Goal: Task Accomplishment & Management: Manage account settings

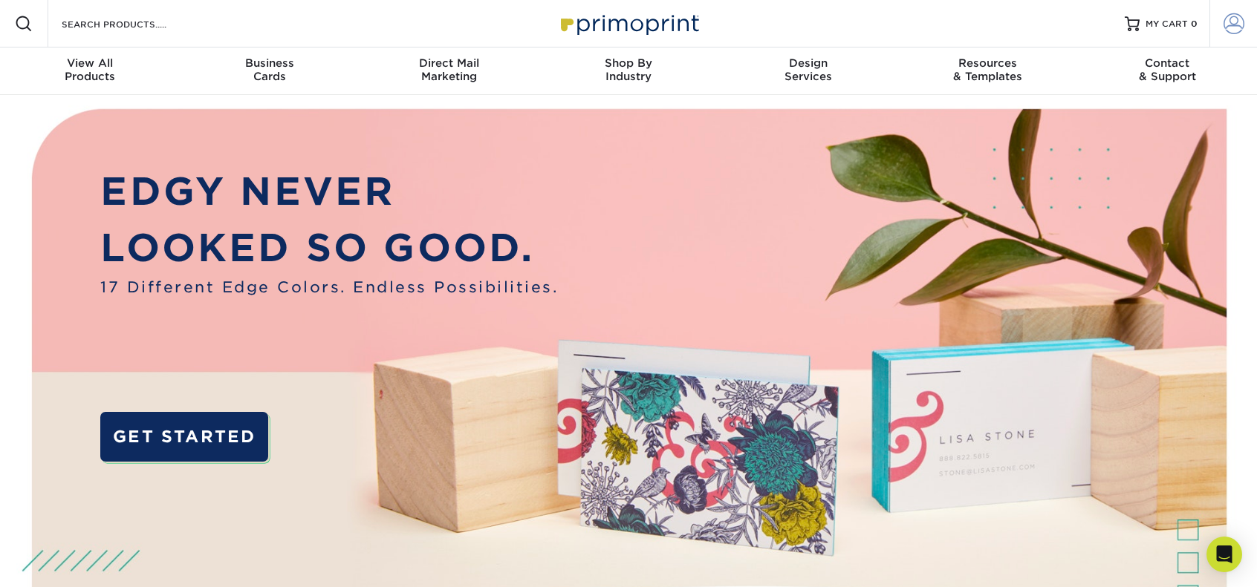
click at [1221, 17] on link "Account" at bounding box center [1233, 24] width 48 height 48
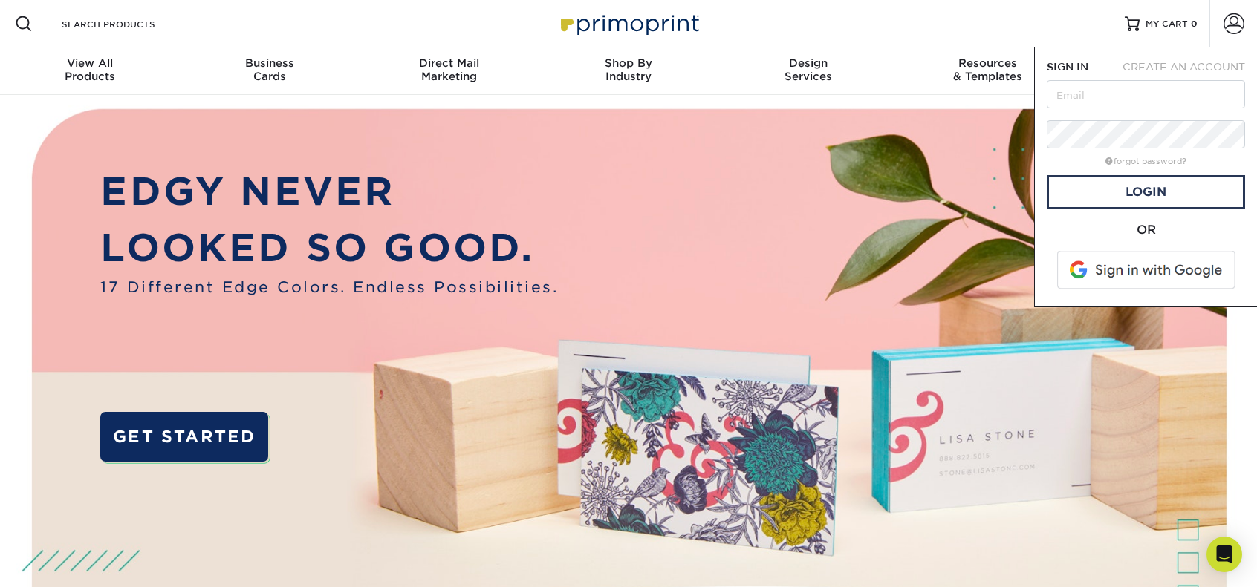
click at [1147, 112] on form "SIGN IN CREATE AN ACCOUNT forgot password? All fields are required. Login OR" at bounding box center [1145, 176] width 198 height 235
click at [1147, 97] on input "text" at bounding box center [1145, 94] width 198 height 28
type input "[EMAIL_ADDRESS][DOMAIN_NAME]"
click at [1134, 180] on link "Login" at bounding box center [1145, 192] width 198 height 34
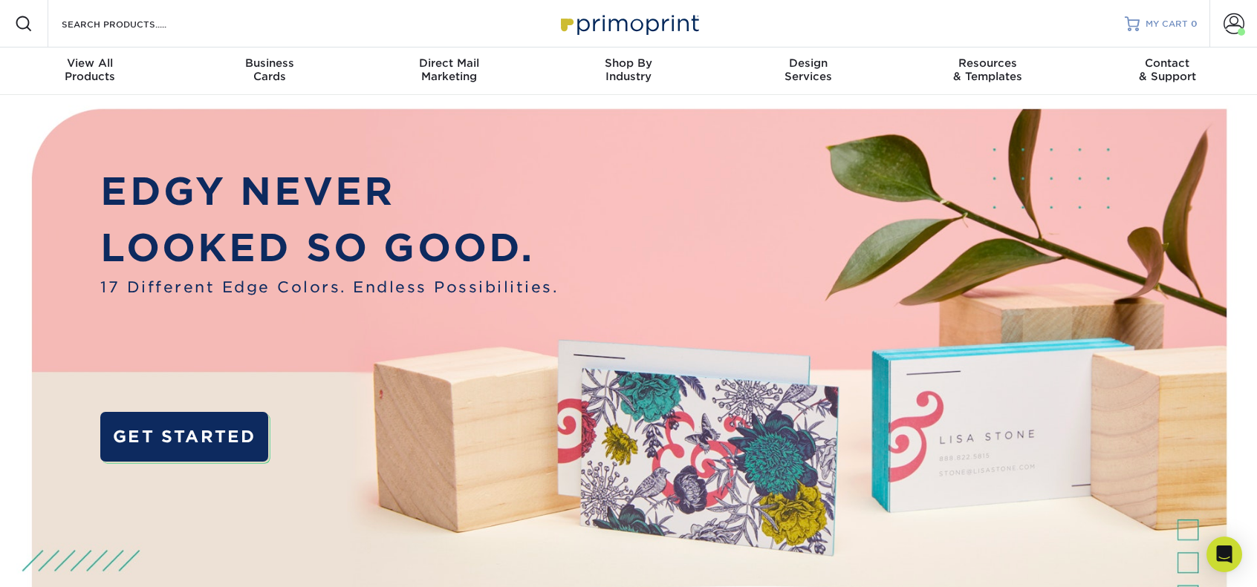
click at [1165, 15] on link "MY CART 0" at bounding box center [1160, 24] width 73 height 48
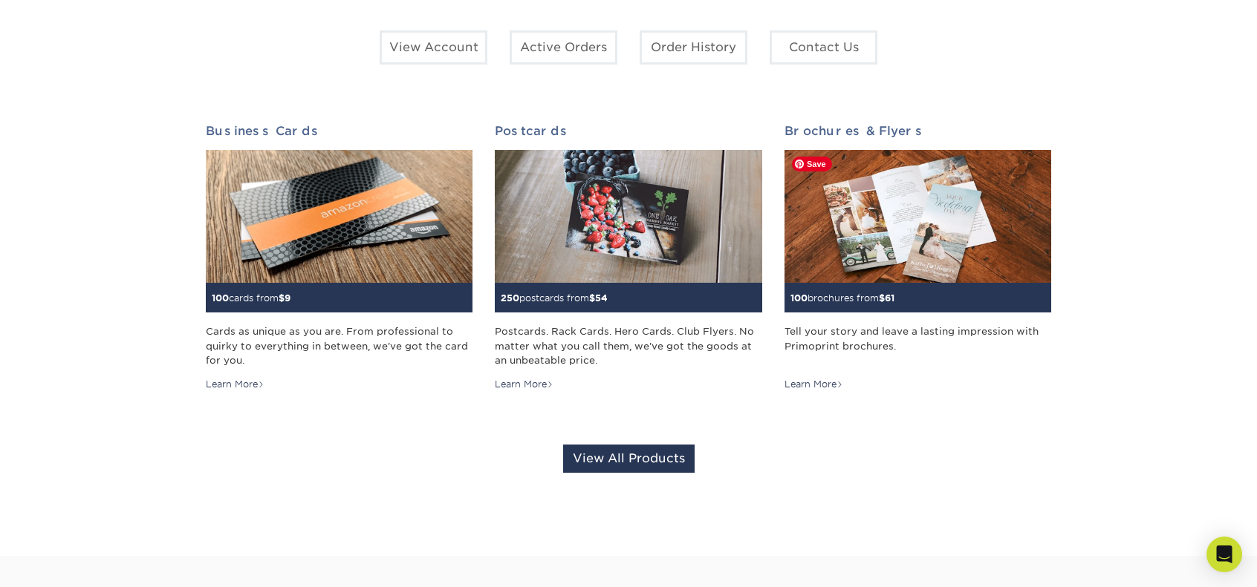
scroll to position [223, 0]
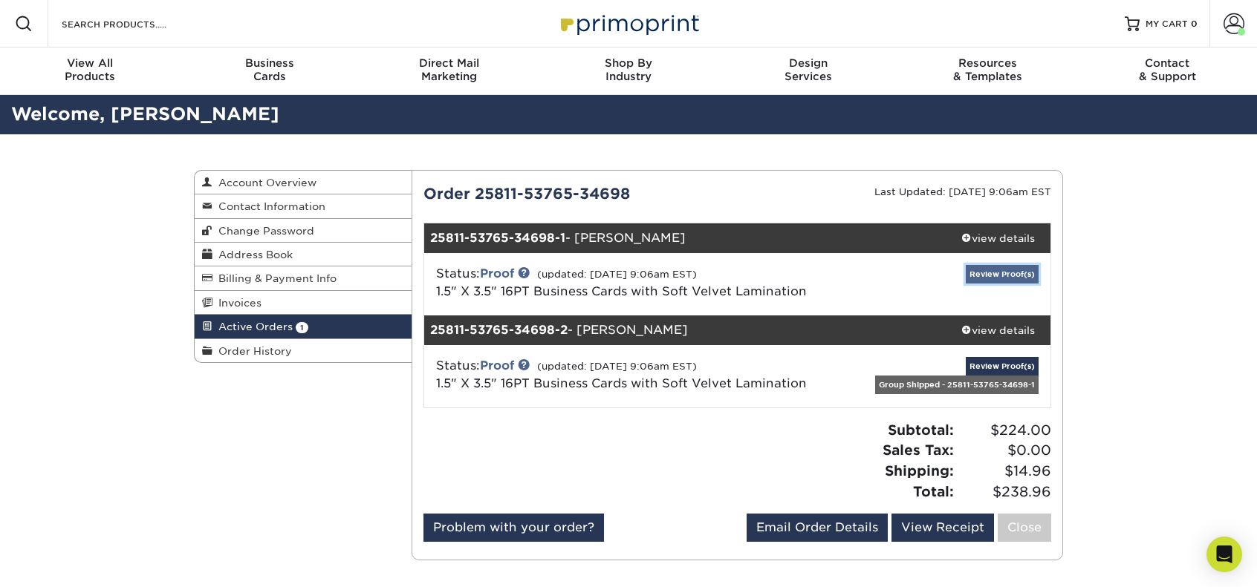
click at [991, 276] on link "Review Proof(s)" at bounding box center [1001, 274] width 73 height 19
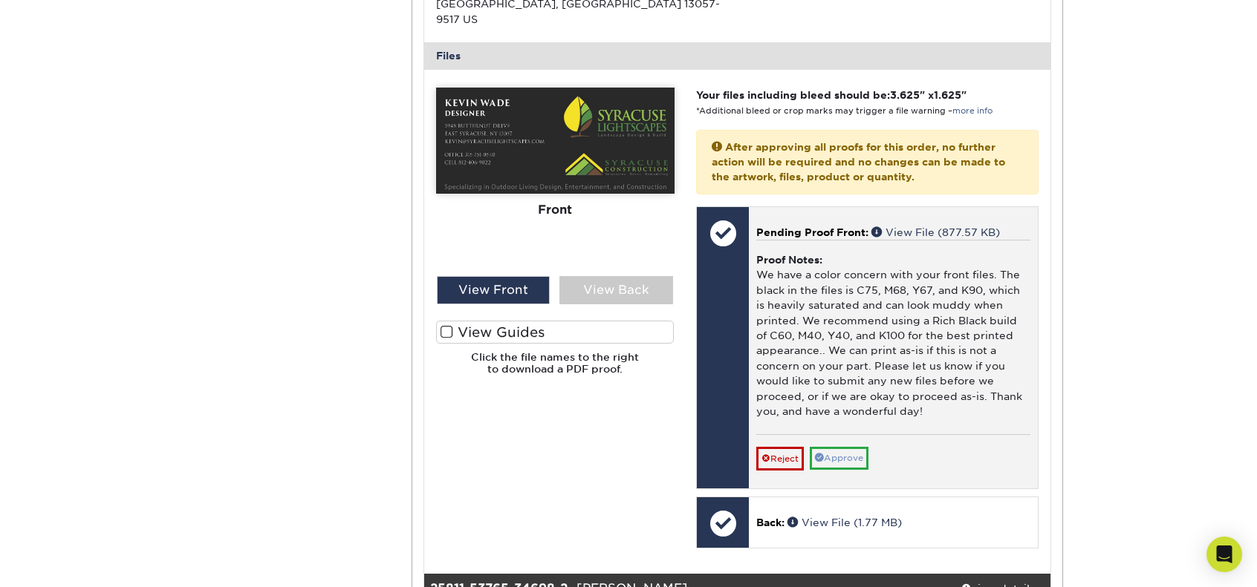
scroll to position [594, 0]
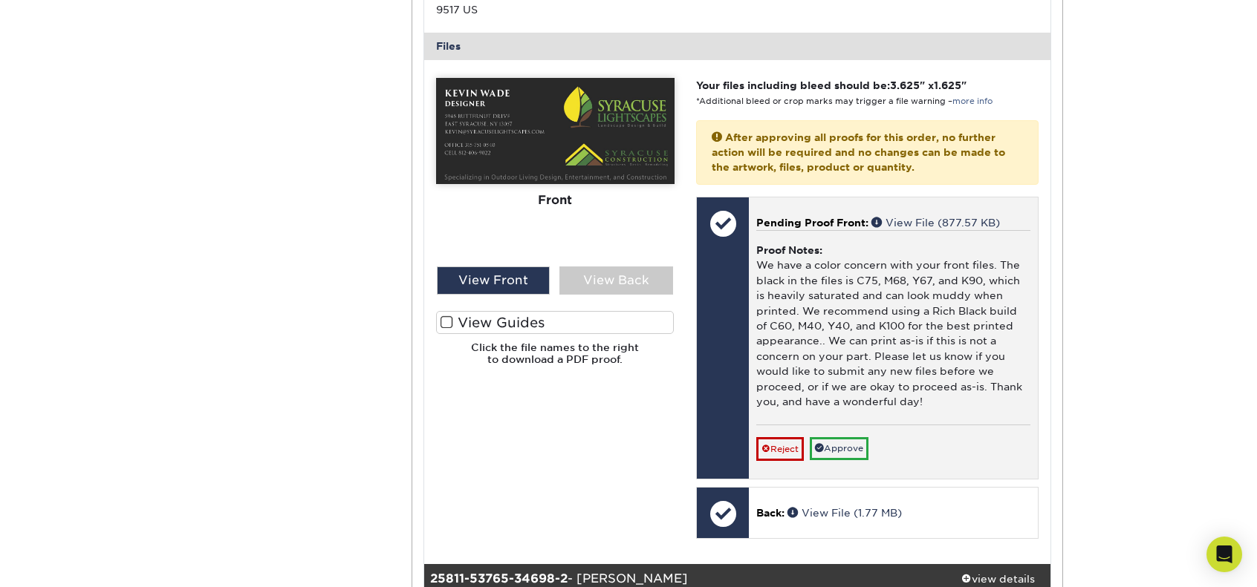
click at [844, 317] on div "Proof Notes: We have a color concern with your front files. The black in the fi…" at bounding box center [893, 327] width 274 height 195
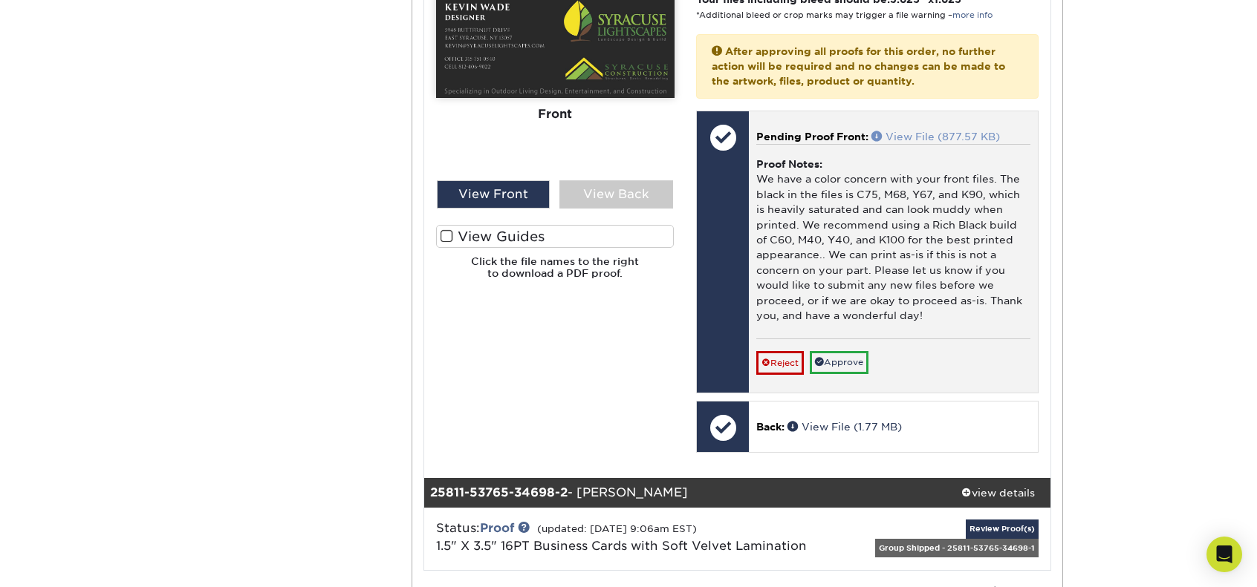
scroll to position [743, 0]
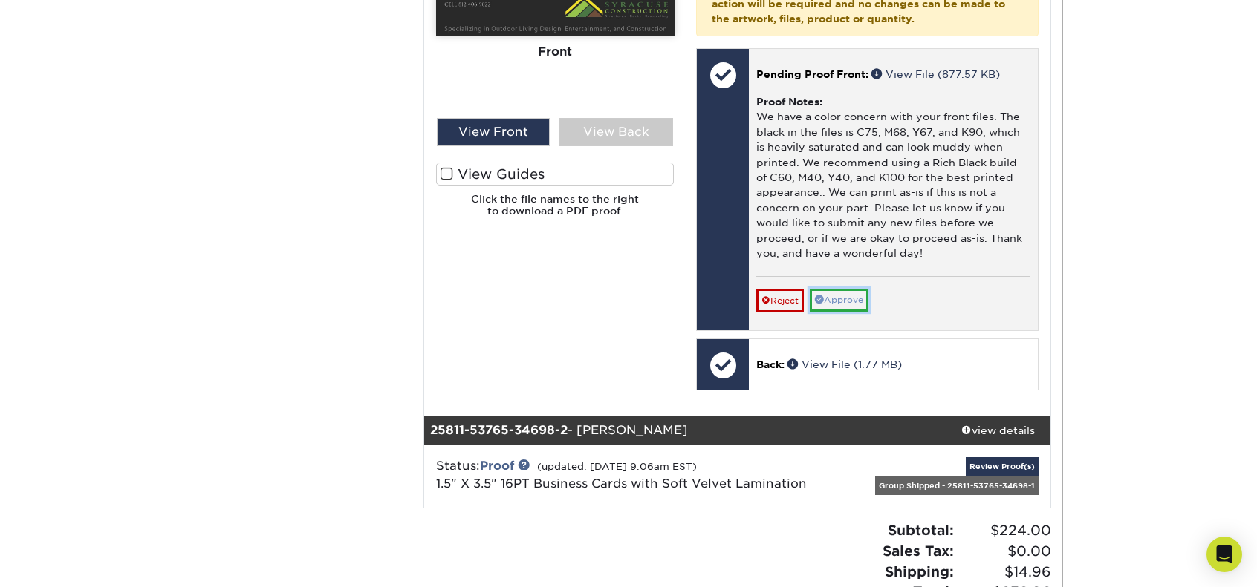
click at [846, 289] on link "Approve" at bounding box center [839, 300] width 59 height 23
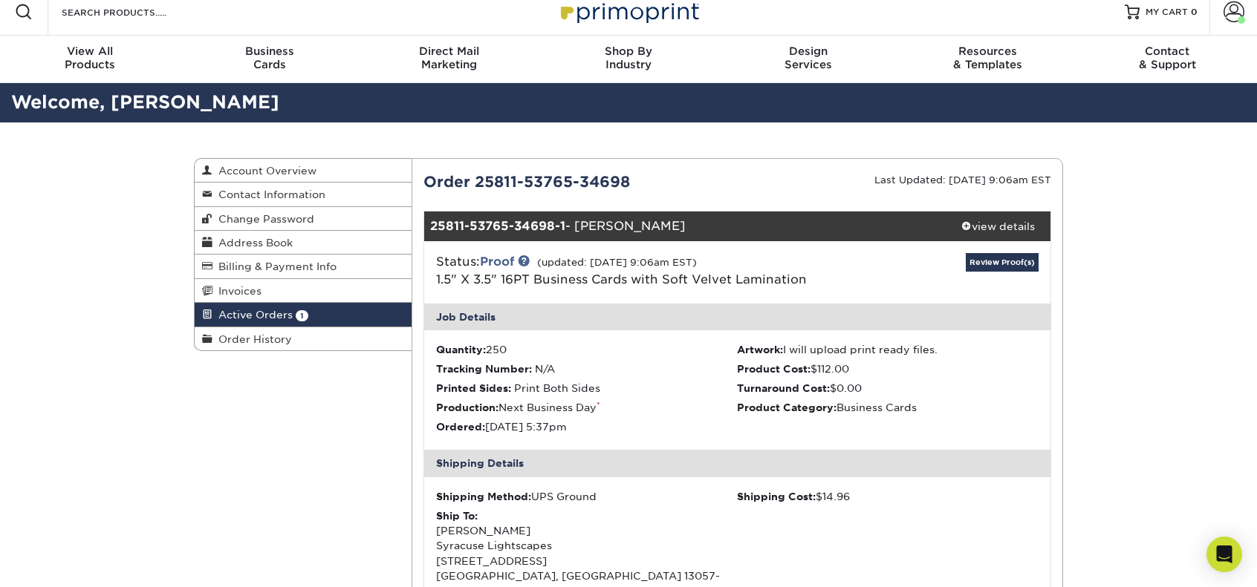
scroll to position [0, 0]
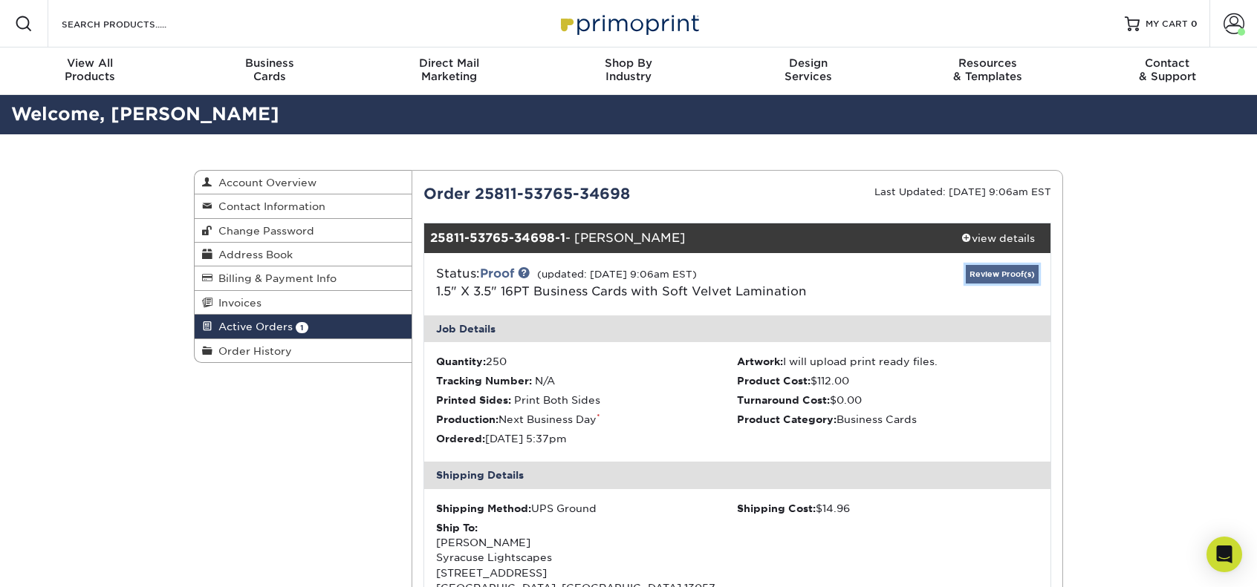
click at [988, 270] on link "Review Proof(s)" at bounding box center [1001, 274] width 73 height 19
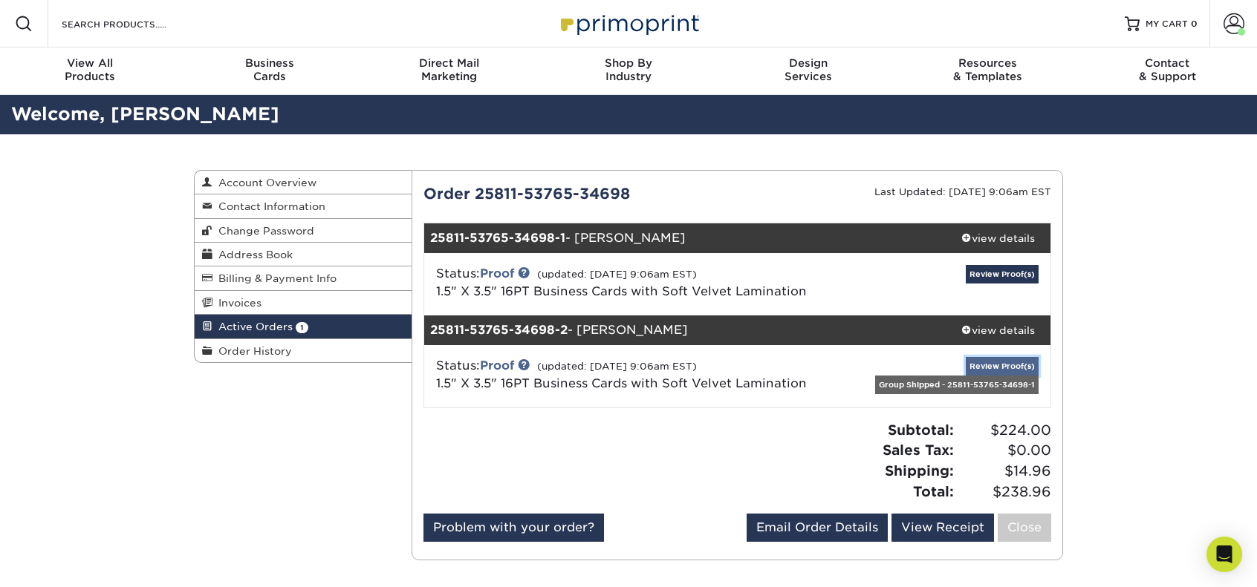
click at [996, 364] on link "Review Proof(s)" at bounding box center [1001, 366] width 73 height 19
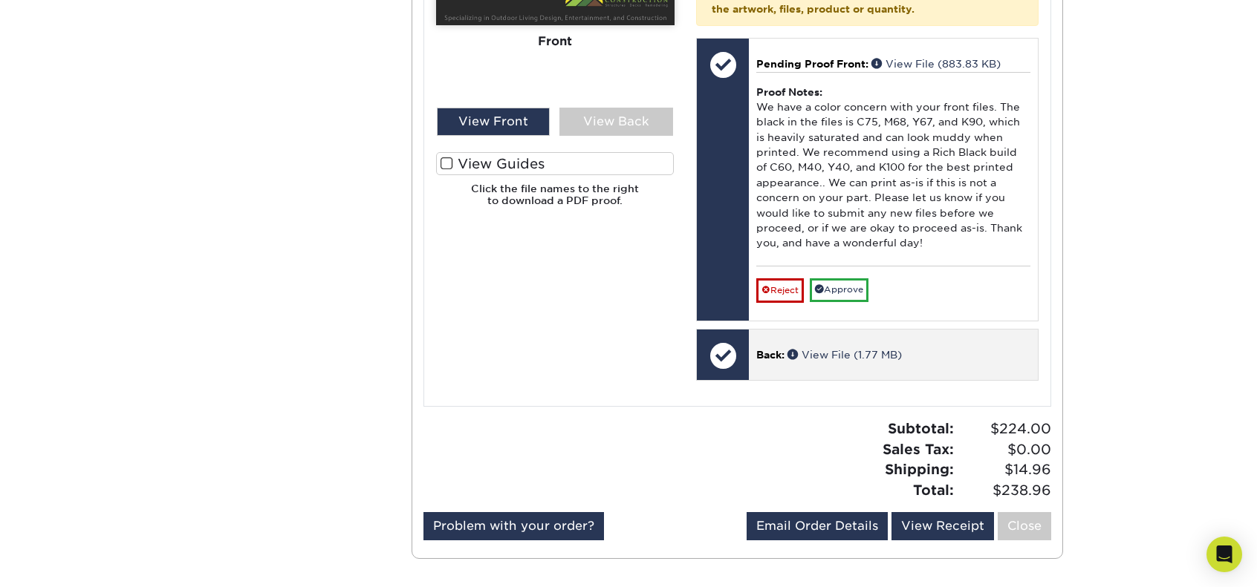
scroll to position [594, 0]
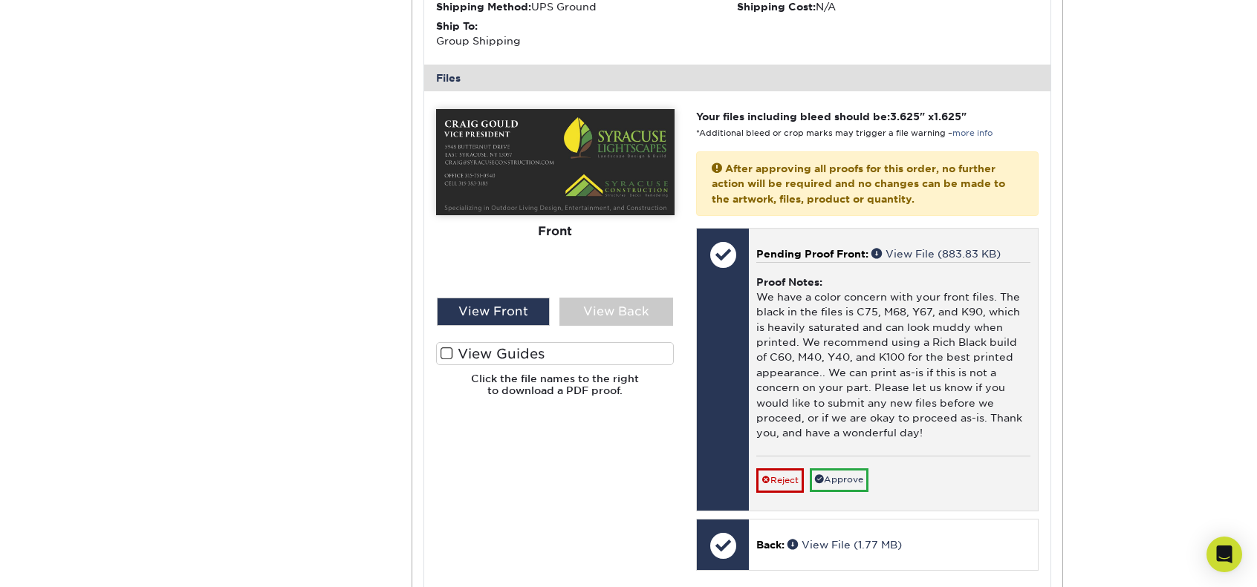
click at [995, 433] on div "Proof Notes: We have a color concern with your front files. The black in the fi…" at bounding box center [893, 359] width 274 height 195
click at [841, 317] on div "Proof Notes: We have a color concern with your front files. The black in the fi…" at bounding box center [893, 359] width 274 height 195
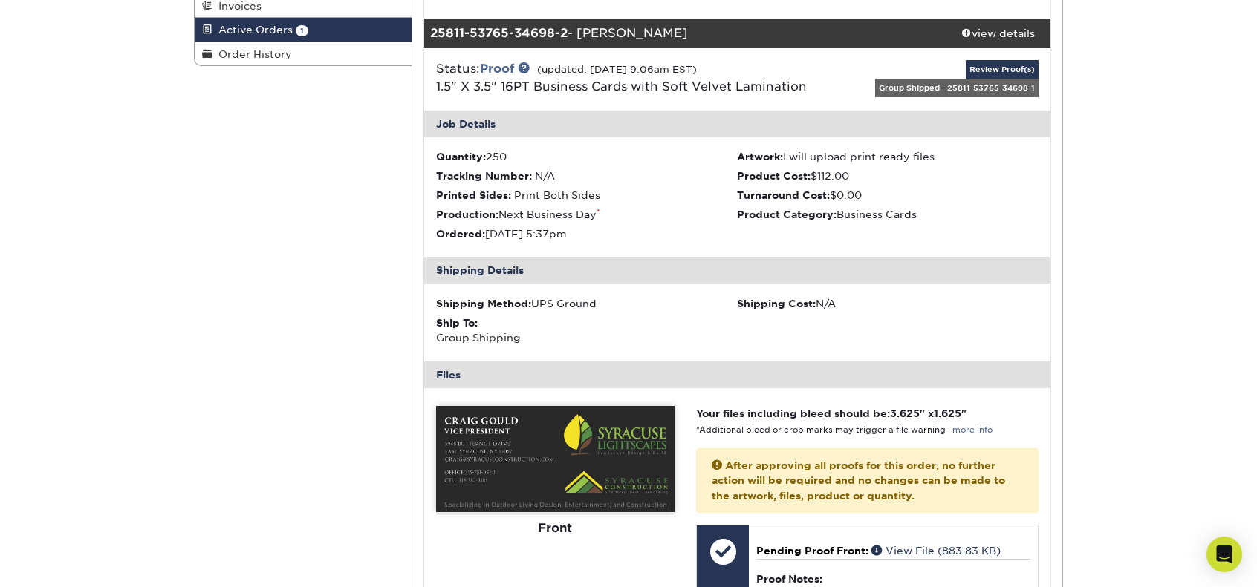
scroll to position [0, 0]
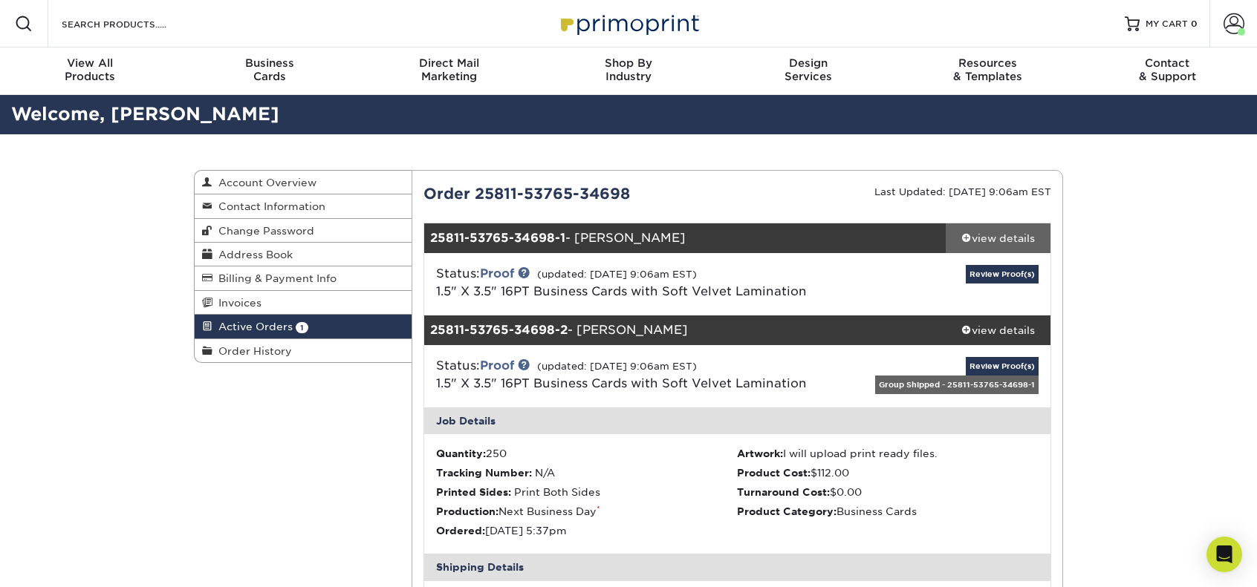
click at [1029, 241] on div "view details" at bounding box center [997, 238] width 105 height 15
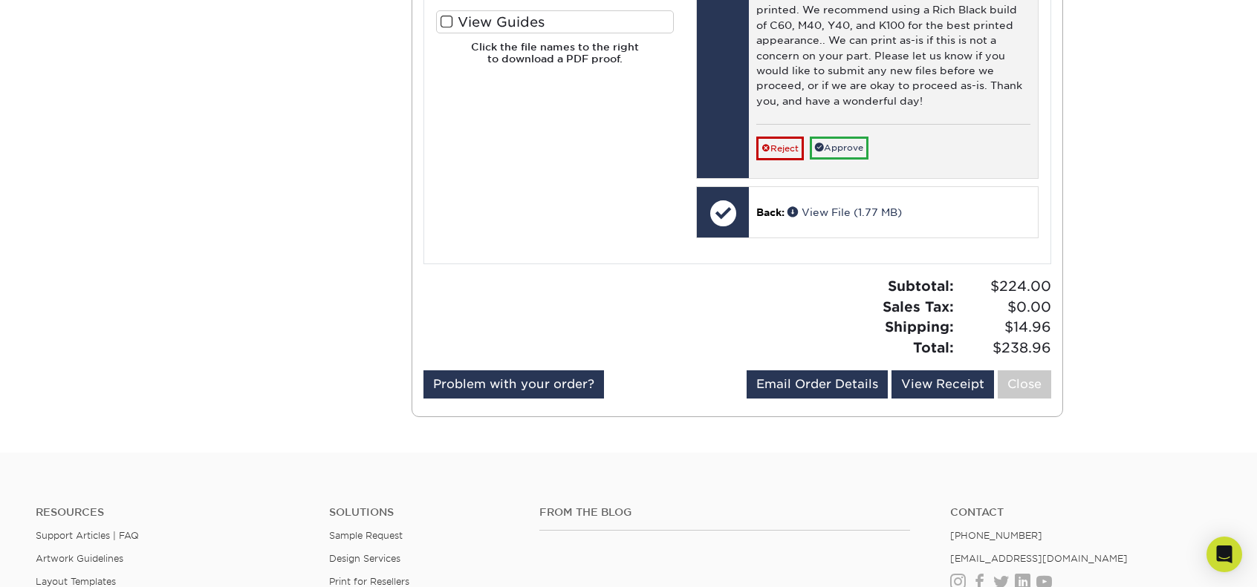
scroll to position [1857, 0]
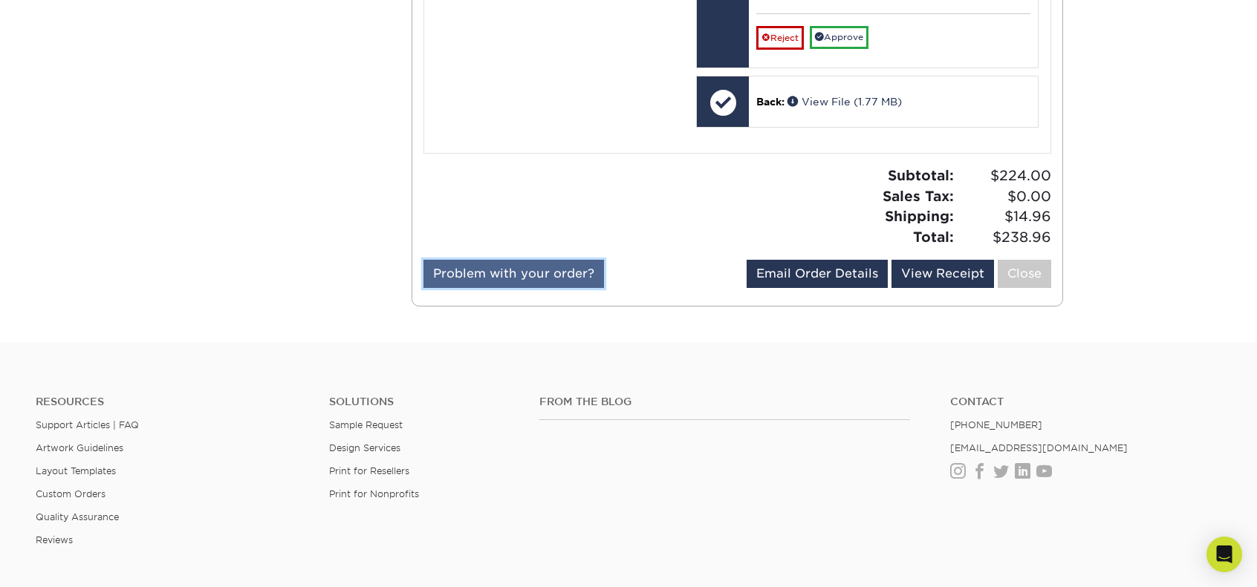
click at [565, 267] on link "Problem with your order?" at bounding box center [513, 274] width 180 height 28
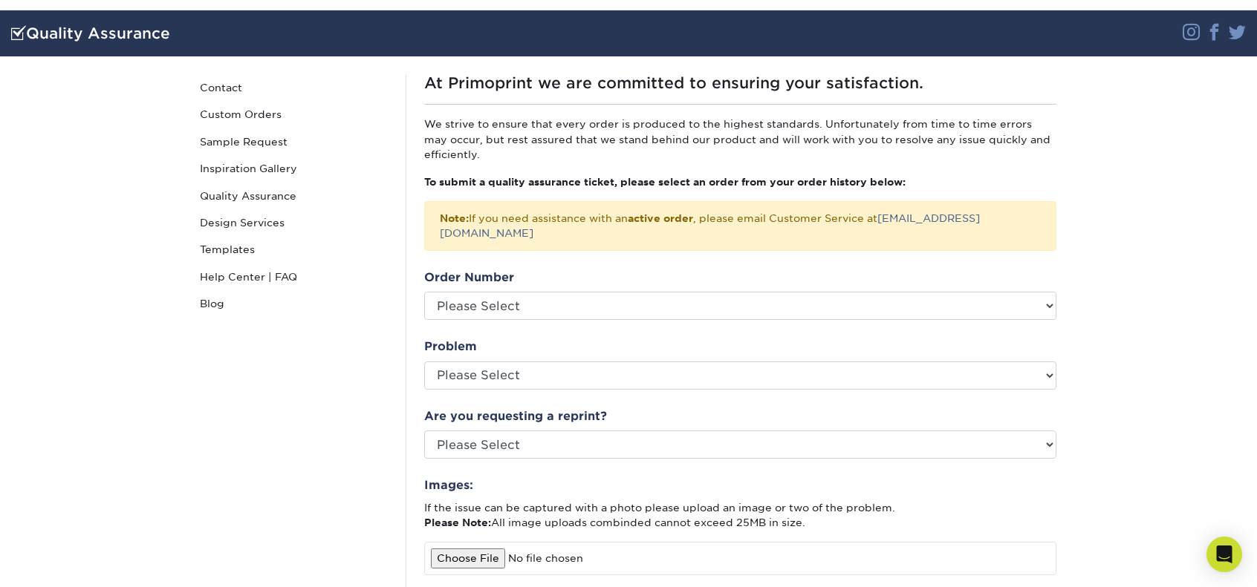
scroll to position [74, 0]
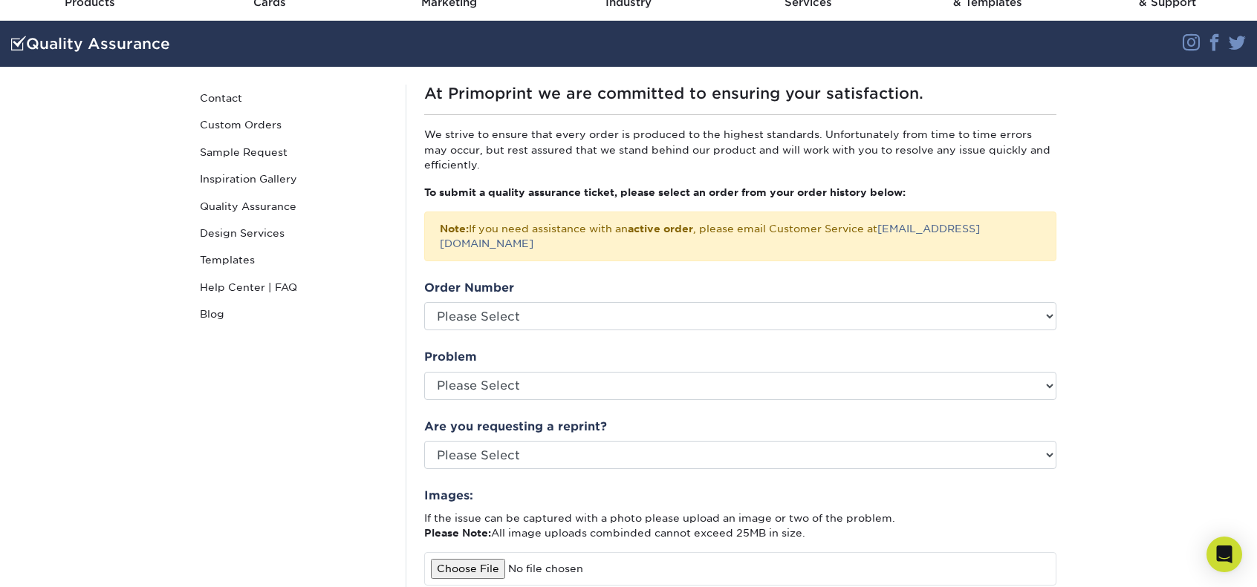
drag, startPoint x: 593, startPoint y: 282, endPoint x: 570, endPoint y: 267, distance: 27.2
click at [572, 279] on div "Order Number Please Select" at bounding box center [740, 304] width 632 height 51
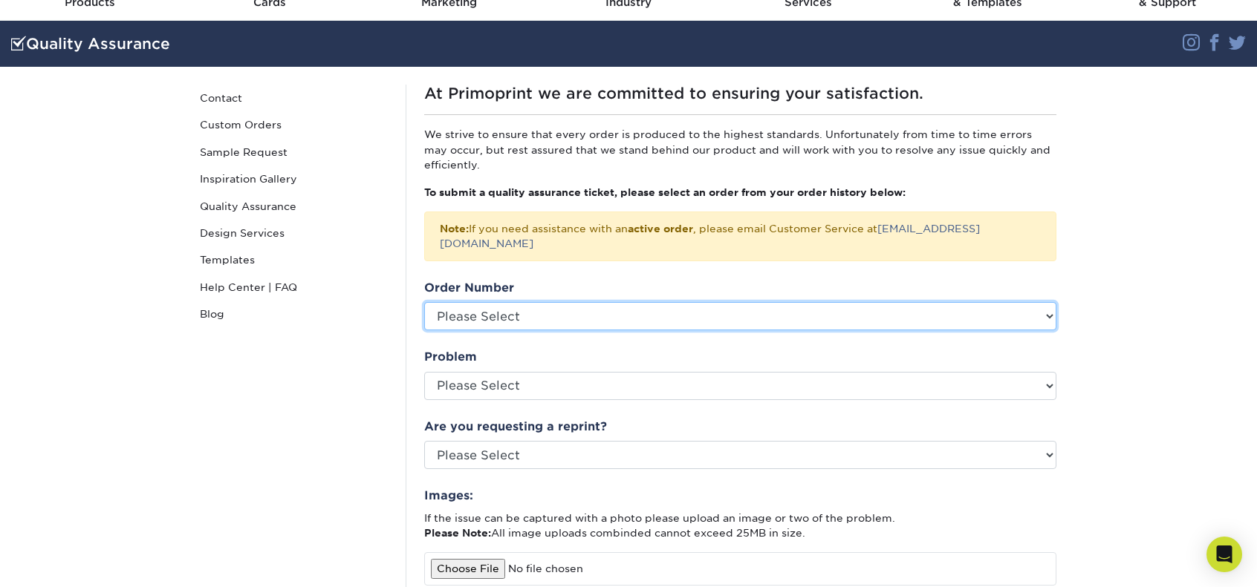
click at [581, 302] on select "Please Select" at bounding box center [740, 316] width 632 height 28
click at [582, 302] on select "Please Select" at bounding box center [740, 316] width 632 height 28
click at [582, 305] on select "Please Select" at bounding box center [740, 316] width 632 height 28
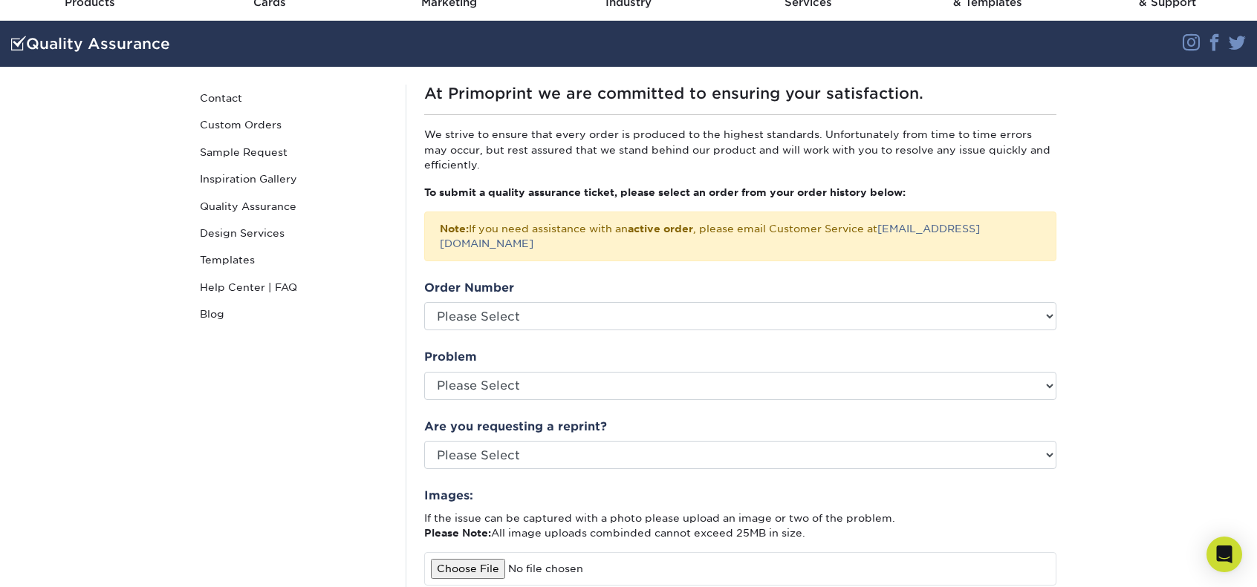
click at [590, 348] on div "Problem Please Select Coating Missing Images Bindery Color Cutting Missing Hard…" at bounding box center [740, 373] width 632 height 51
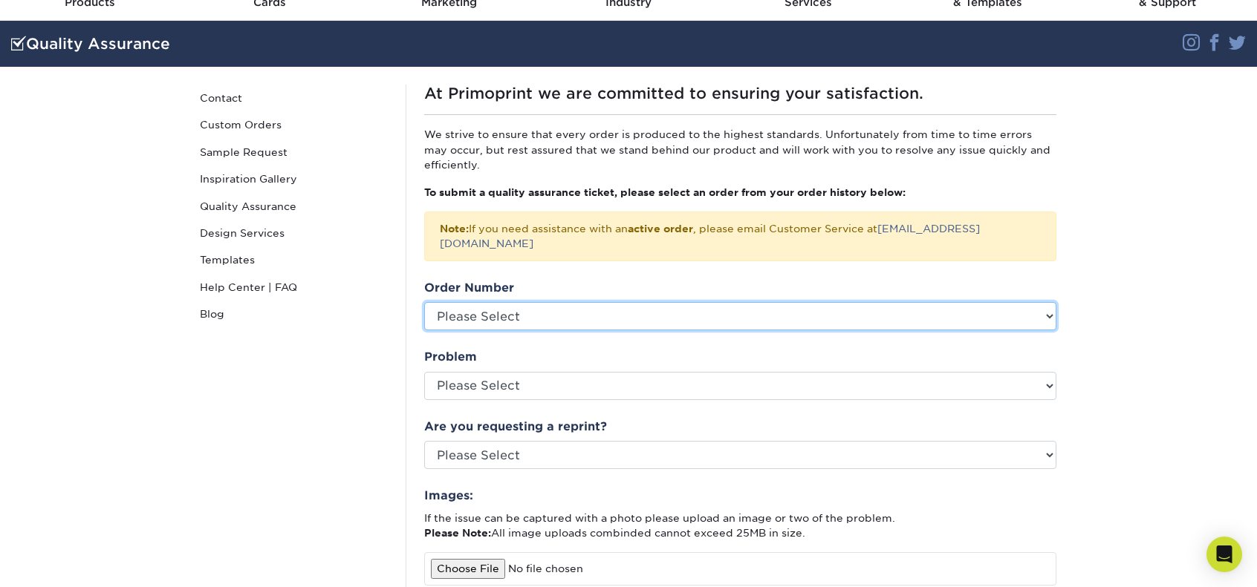
click at [590, 307] on select "Please Select" at bounding box center [740, 316] width 632 height 28
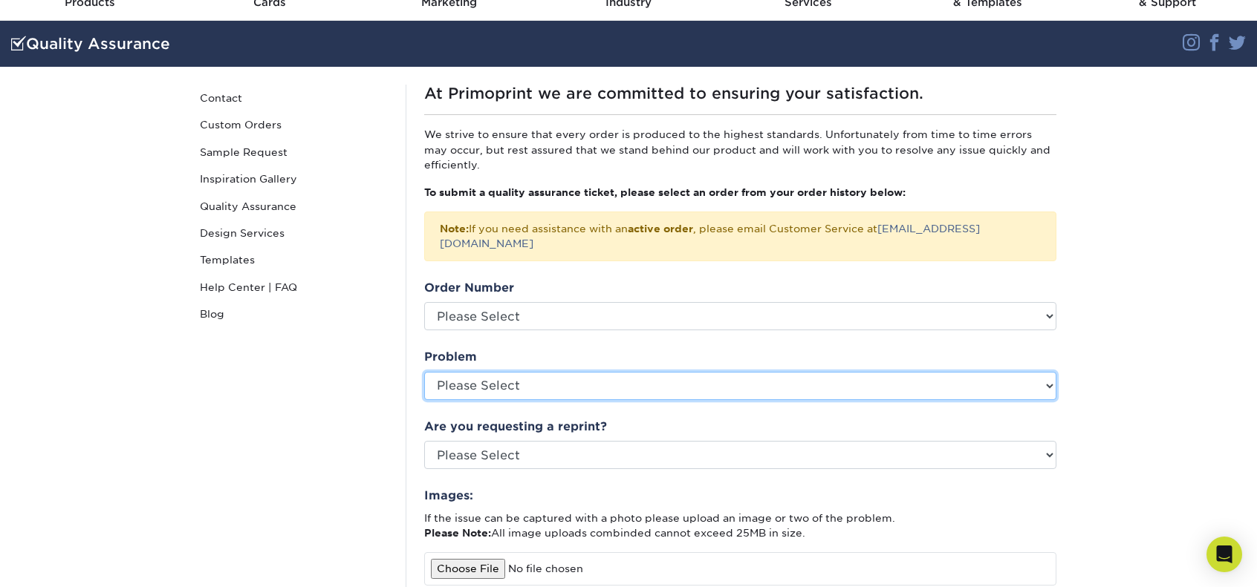
click at [596, 372] on select "Please Select Coating Missing Images Bindery Color Cutting Missing Hardware Shi…" at bounding box center [740, 386] width 632 height 28
select select "Color"
click at [424, 372] on select "Please Select Coating Missing Images Bindery Color Cutting Missing Hardware Shi…" at bounding box center [740, 386] width 632 height 28
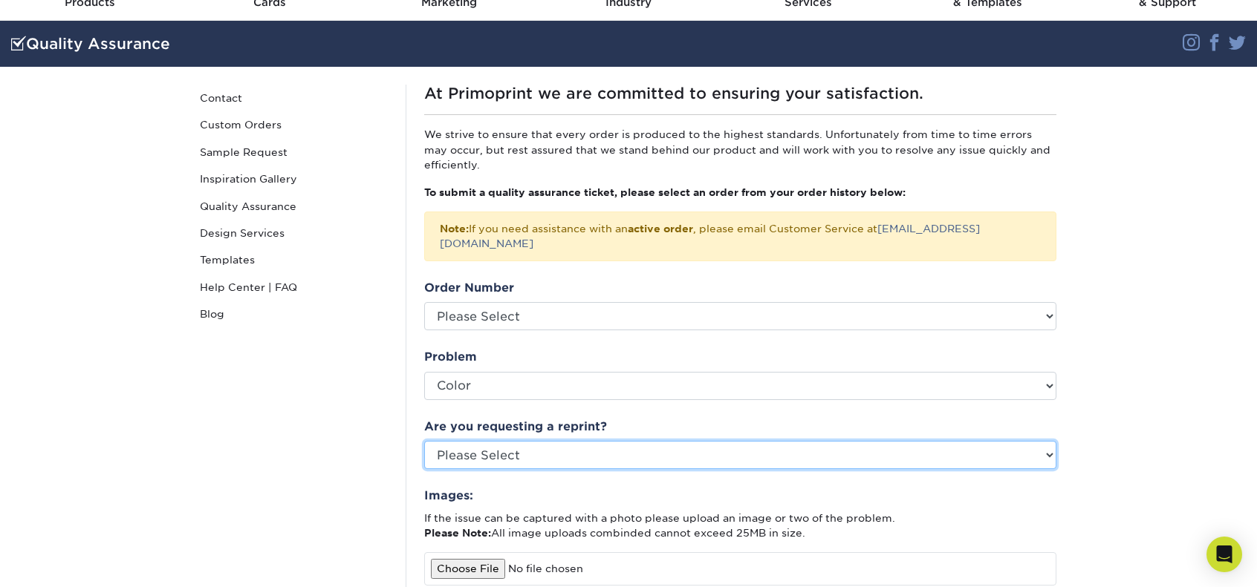
click at [616, 441] on select "Please Select Yes No Other" at bounding box center [740, 455] width 632 height 28
select select "no"
click at [424, 441] on select "Please Select Yes No Other" at bounding box center [740, 455] width 632 height 28
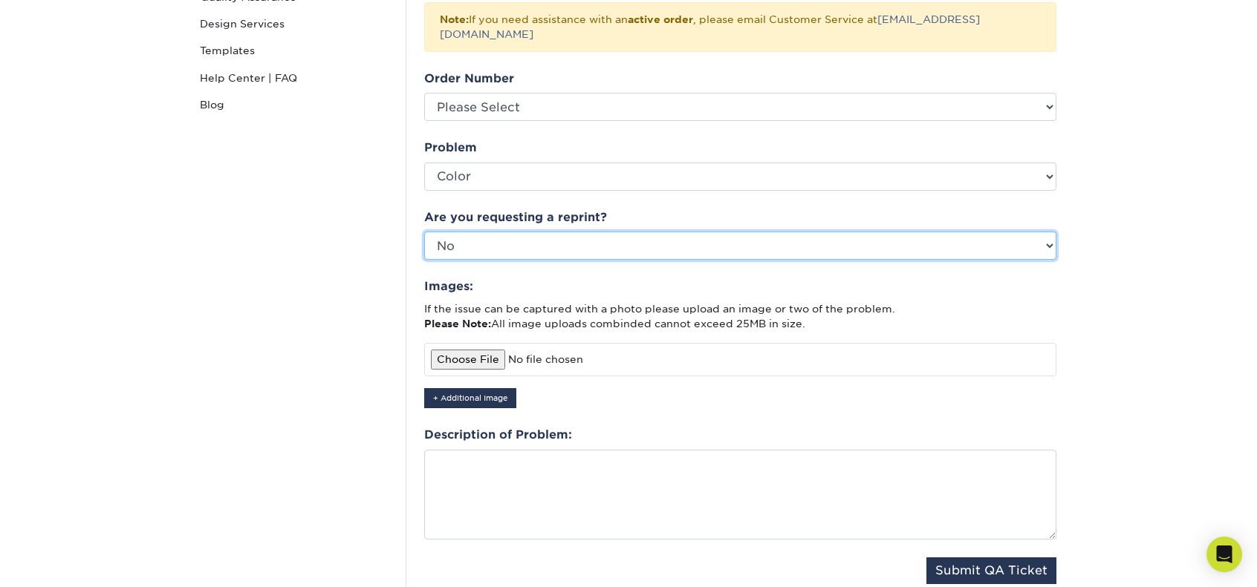
scroll to position [297, 0]
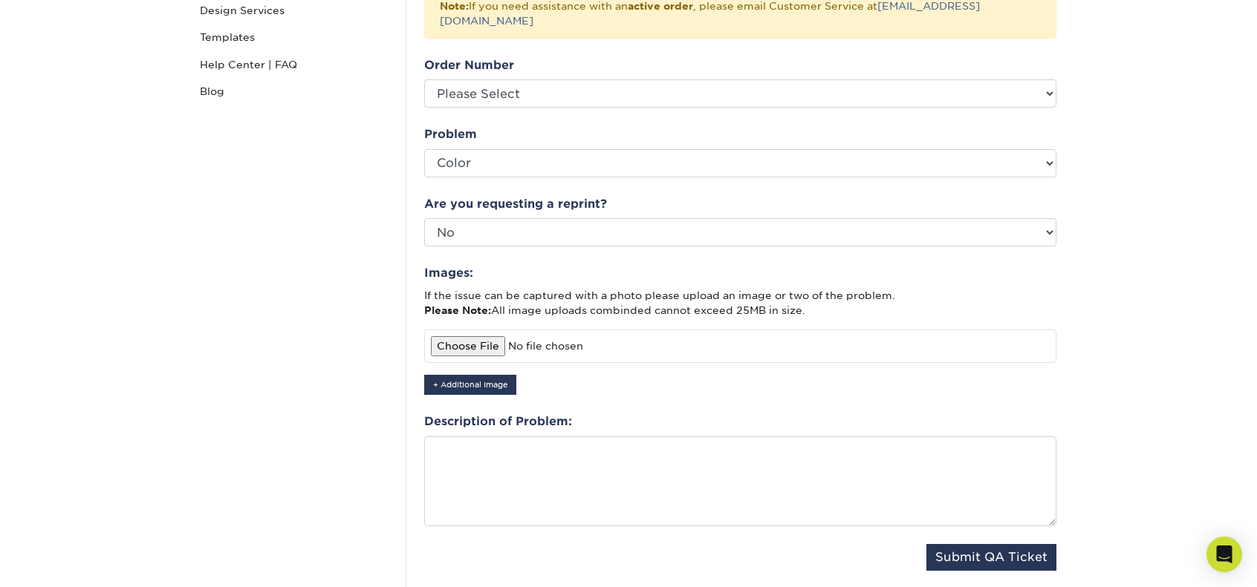
drag, startPoint x: 489, startPoint y: 333, endPoint x: 539, endPoint y: 323, distance: 50.8
click at [539, 330] on input "file" at bounding box center [740, 346] width 632 height 33
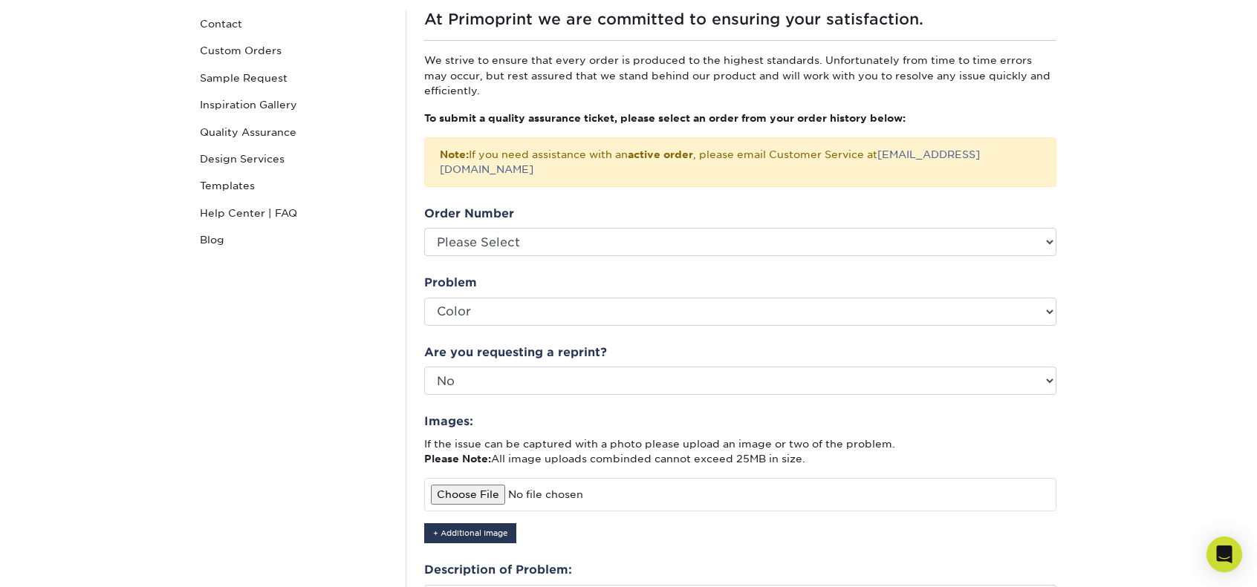
scroll to position [74, 0]
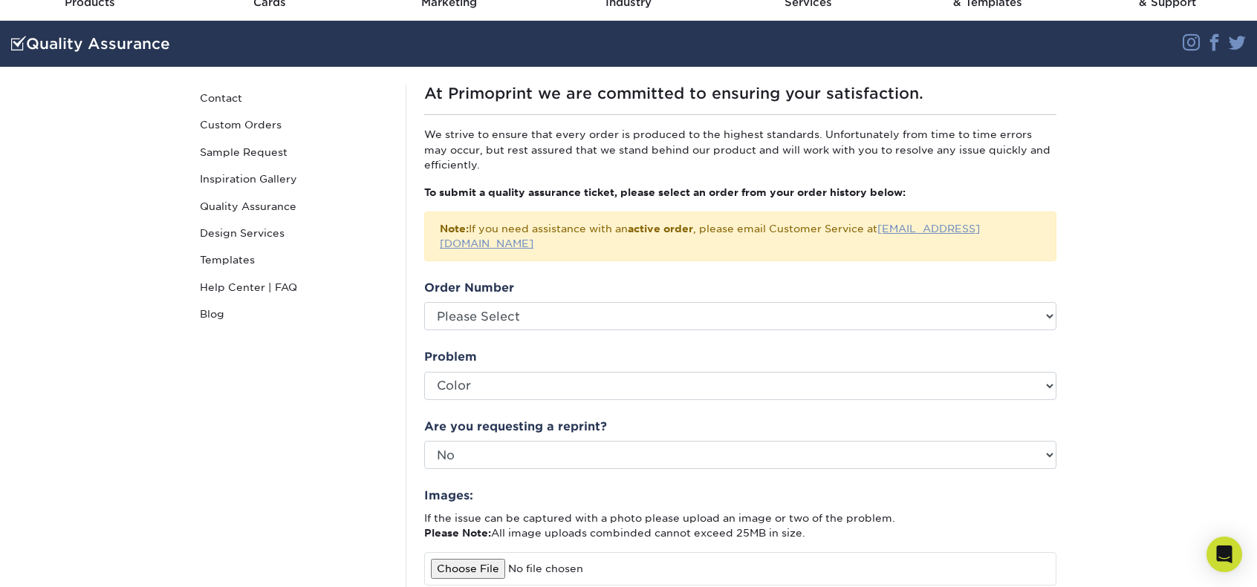
click at [924, 230] on link "[EMAIL_ADDRESS][DOMAIN_NAME]" at bounding box center [710, 236] width 540 height 27
click at [828, 329] on fieldset "Order Number Please Select Problem Please Select Coating Missing Images Bindery…" at bounding box center [740, 545] width 632 height 533
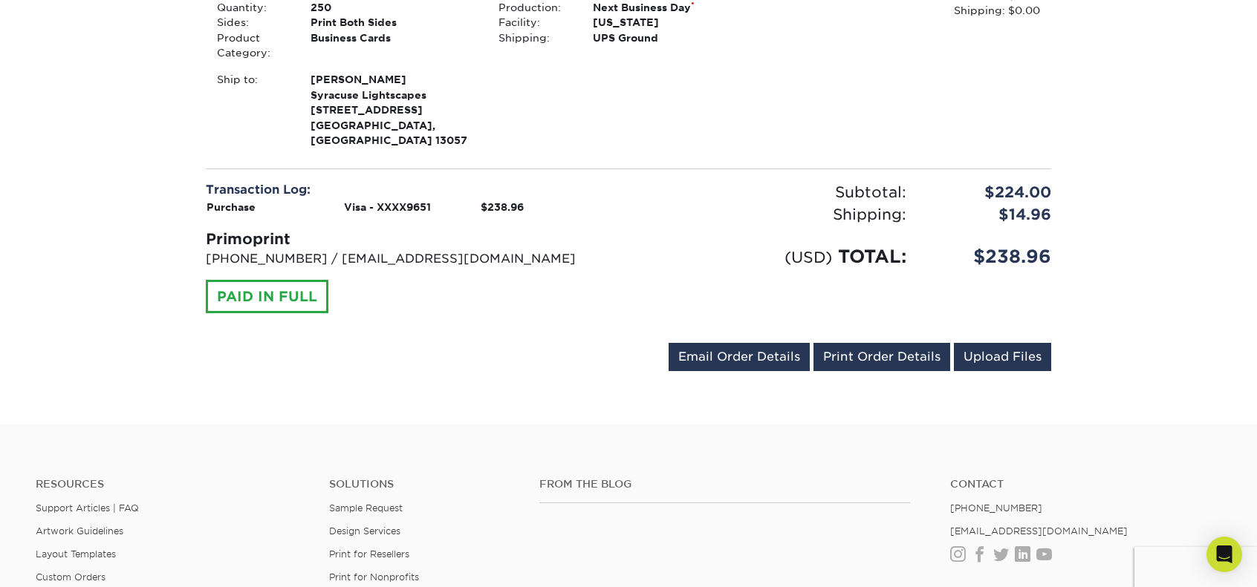
scroll to position [743, 0]
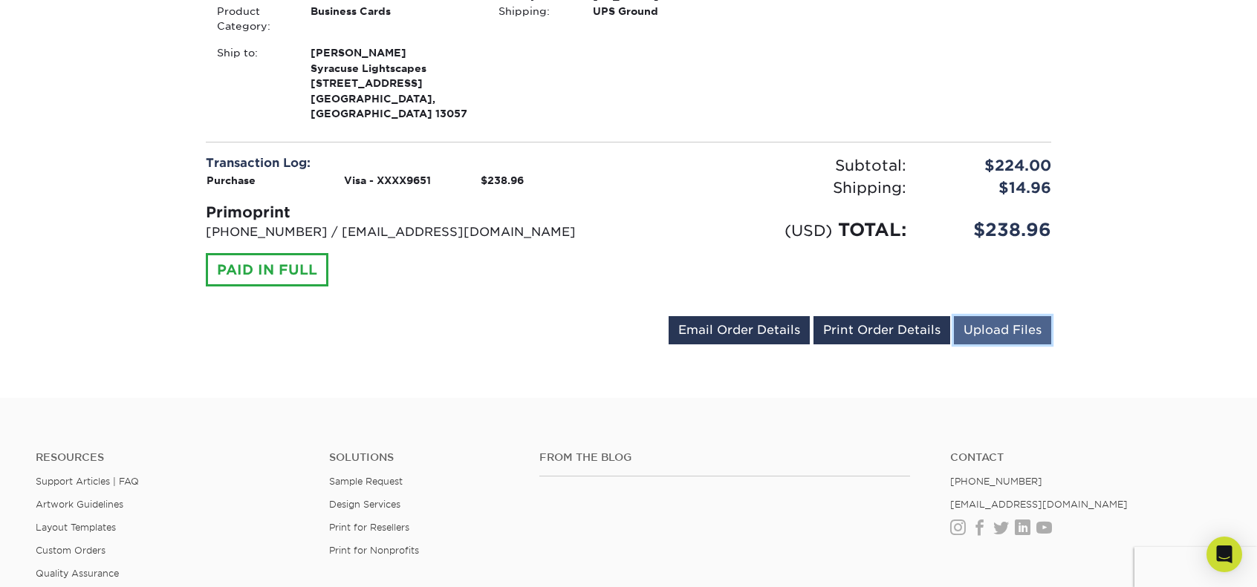
click at [1032, 316] on link "Upload Files" at bounding box center [1002, 330] width 97 height 28
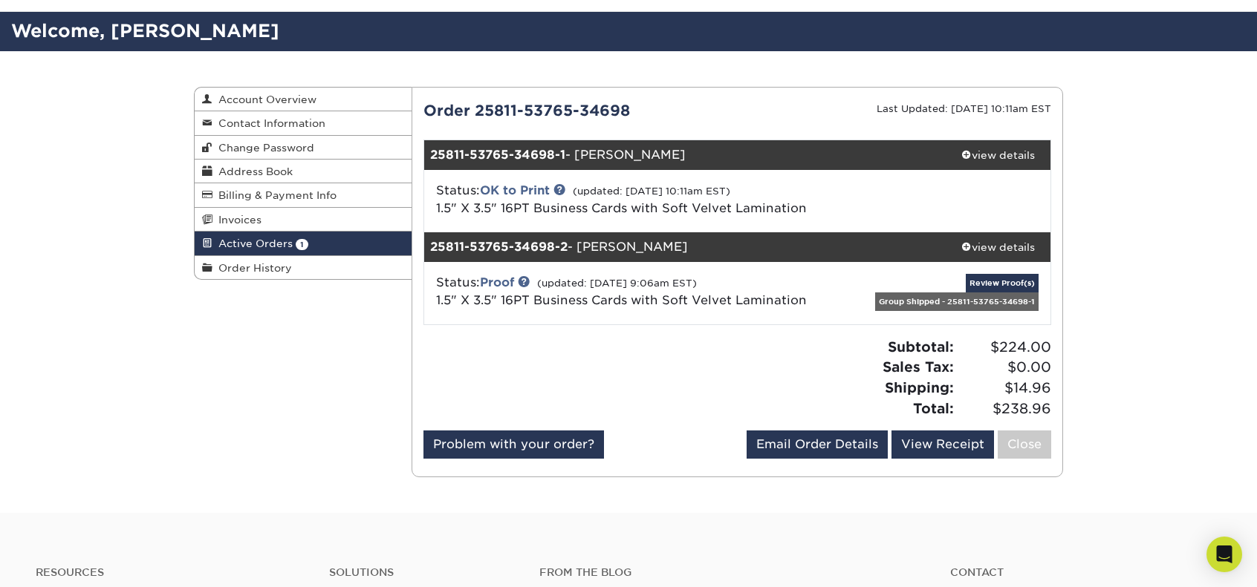
scroll to position [74, 0]
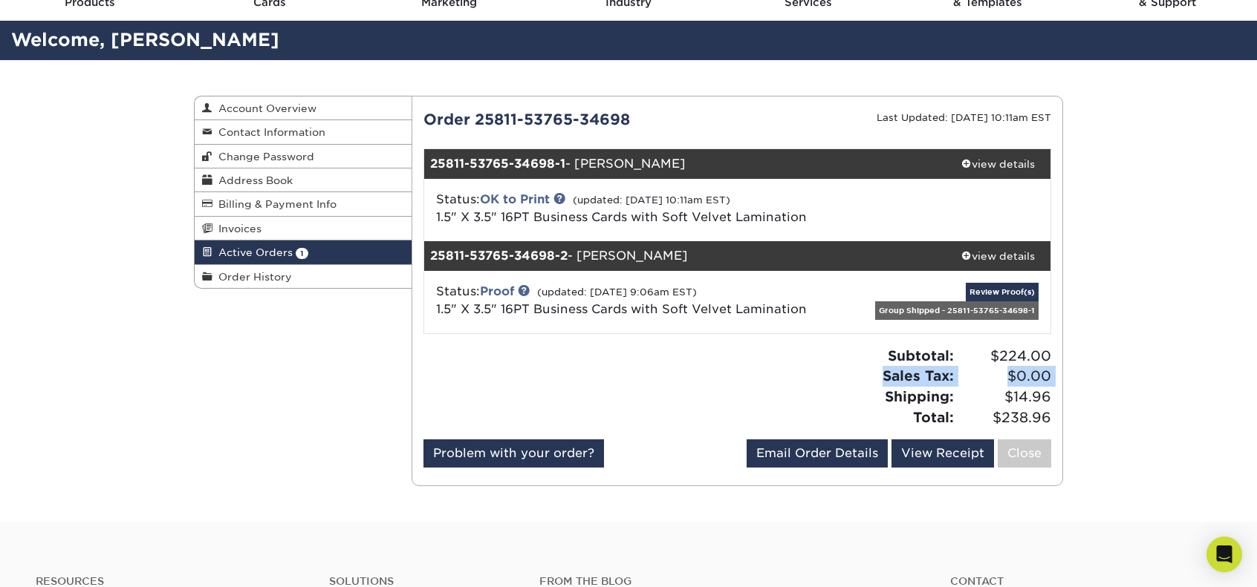
click at [850, 385] on div "Subtotal: $224.00 Sales Tax: $0.00 Shipping: $14.96 Total: $238.96" at bounding box center [899, 387] width 325 height 82
click at [1006, 292] on link "Review Proof(s)" at bounding box center [1001, 292] width 73 height 19
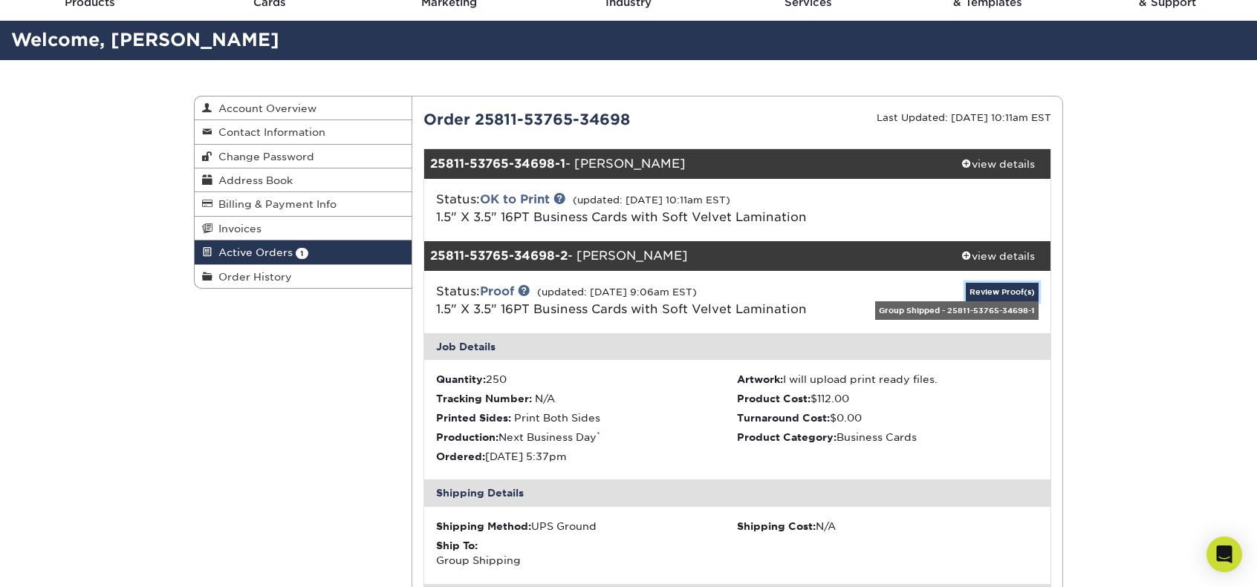
drag, startPoint x: 1006, startPoint y: 292, endPoint x: 1015, endPoint y: 280, distance: 14.9
click at [1014, 280] on div "Status: Proof (updated: 08/12/2025 9:06am EST) 1.5" X 3.5" 16PT Business Cards …" at bounding box center [737, 302] width 649 height 62
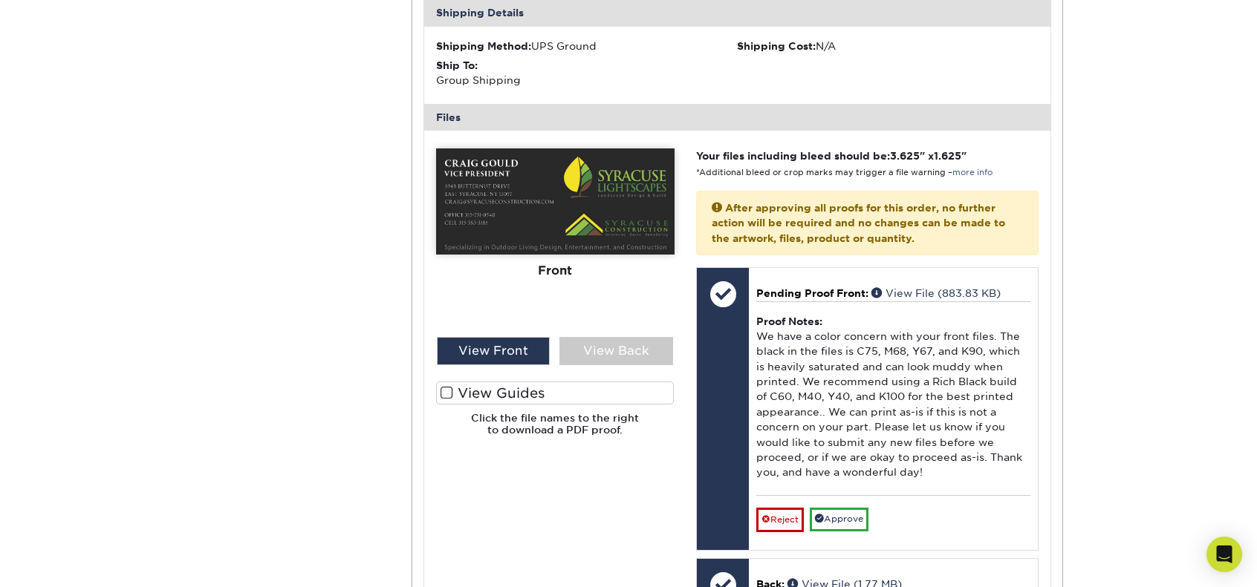
scroll to position [668, 0]
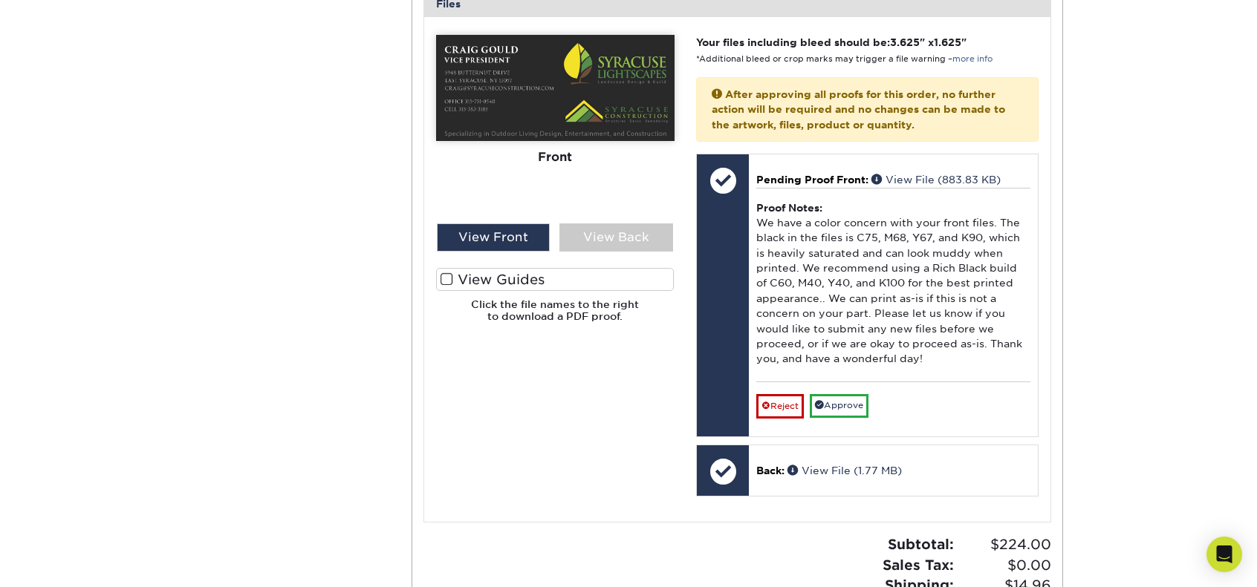
drag, startPoint x: 1095, startPoint y: 301, endPoint x: 1078, endPoint y: 302, distance: 16.4
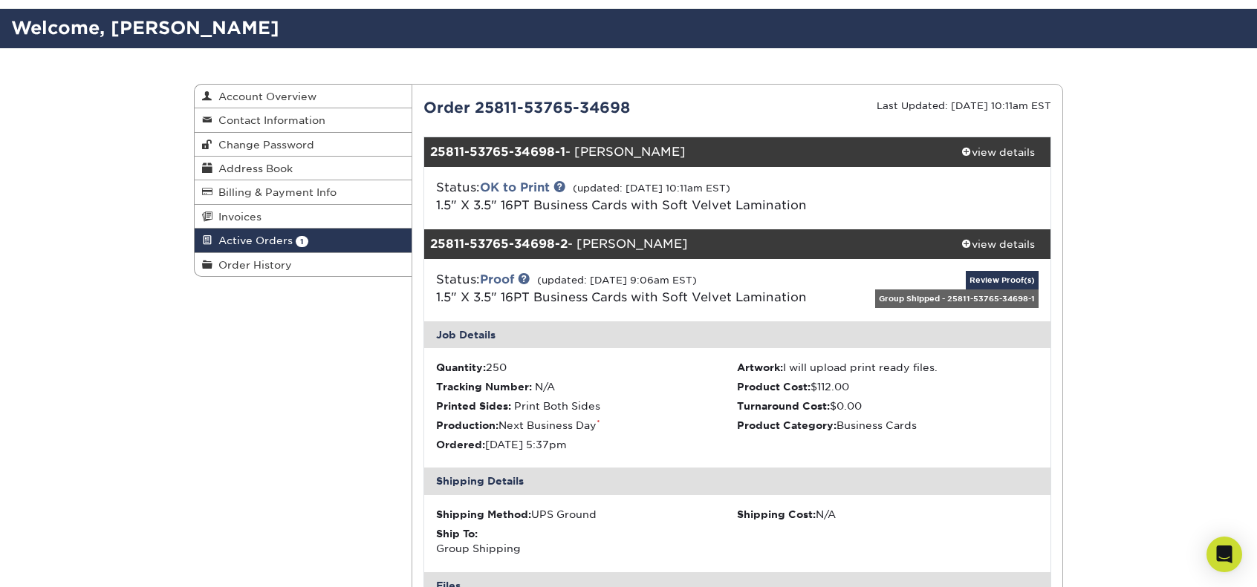
scroll to position [86, 0]
click at [535, 181] on link "OK to Print" at bounding box center [515, 187] width 70 height 14
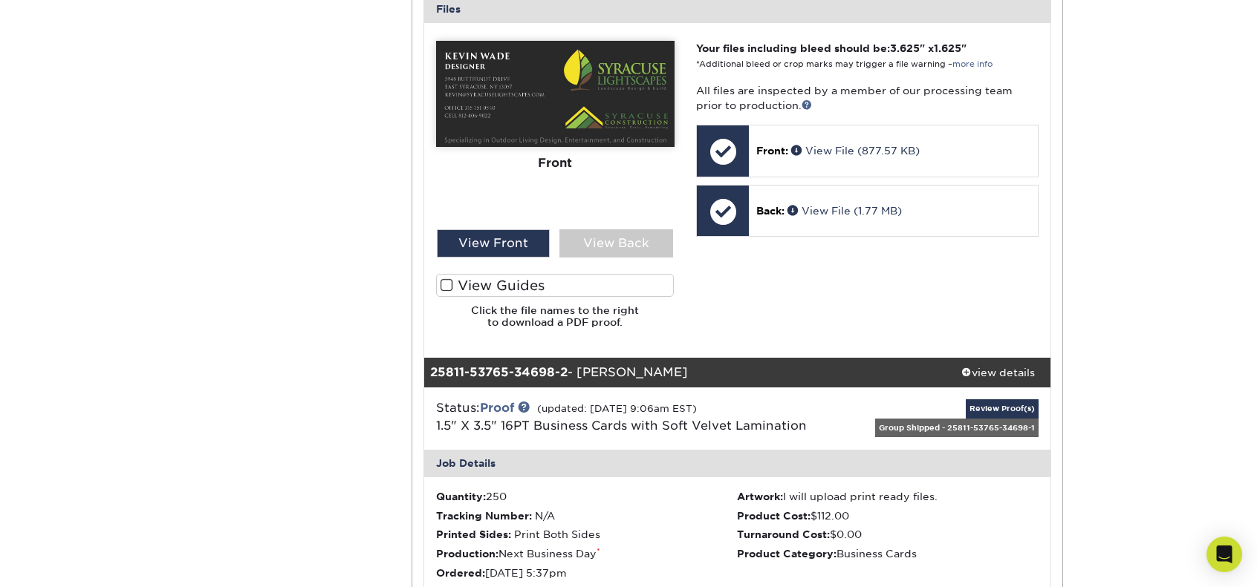
scroll to position [680, 0]
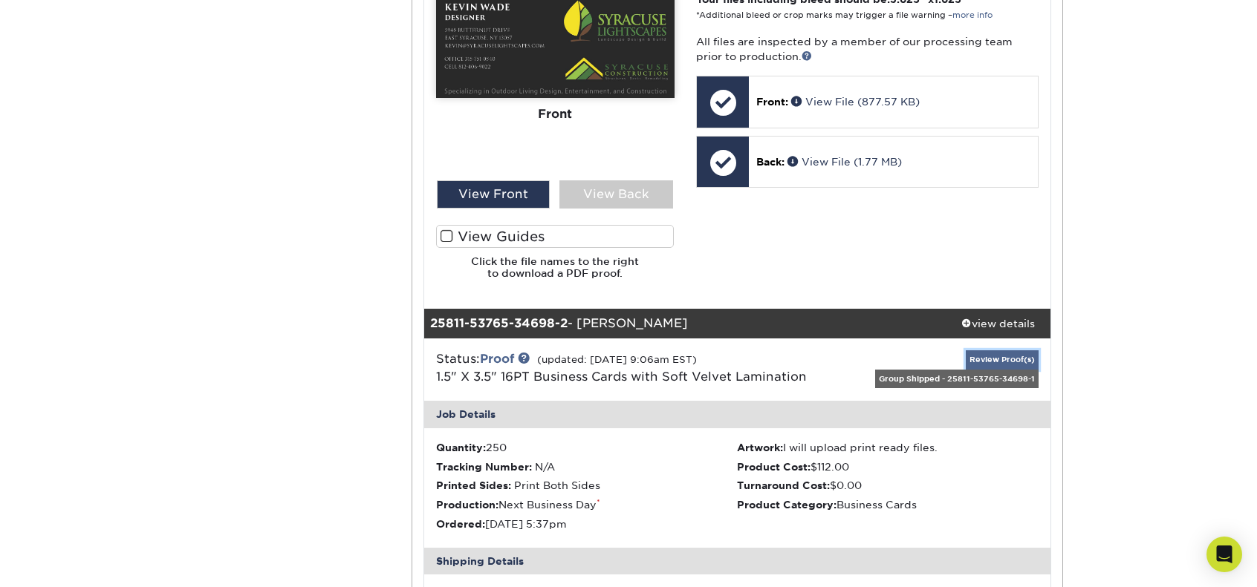
click at [1022, 351] on link "Review Proof(s)" at bounding box center [1001, 360] width 73 height 19
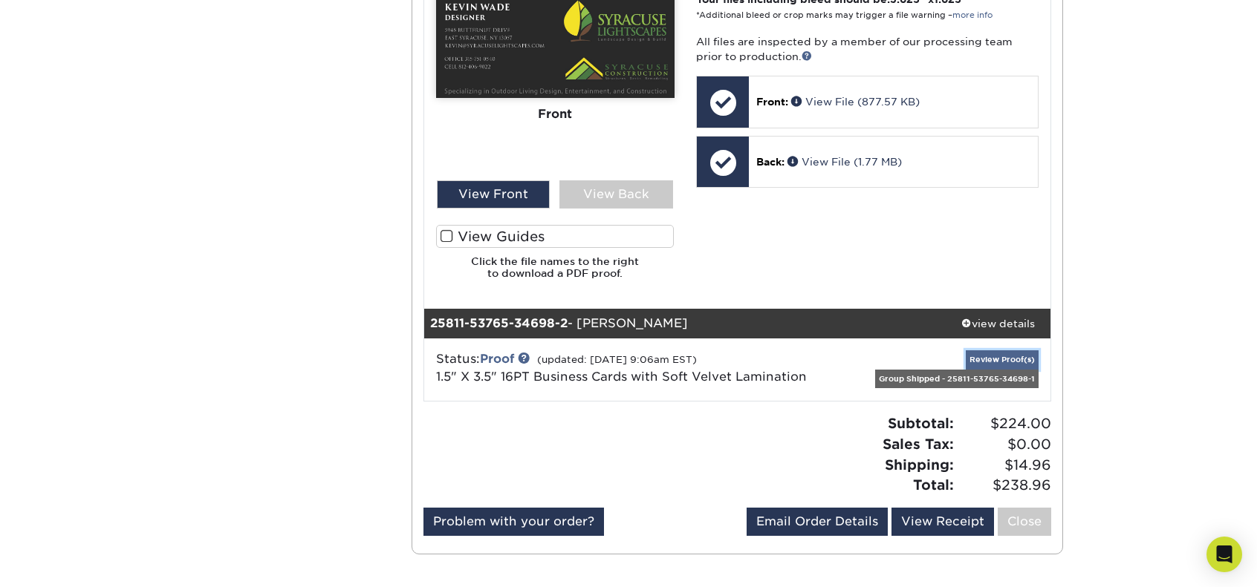
click at [1022, 351] on link "Review Proof(s)" at bounding box center [1001, 360] width 73 height 19
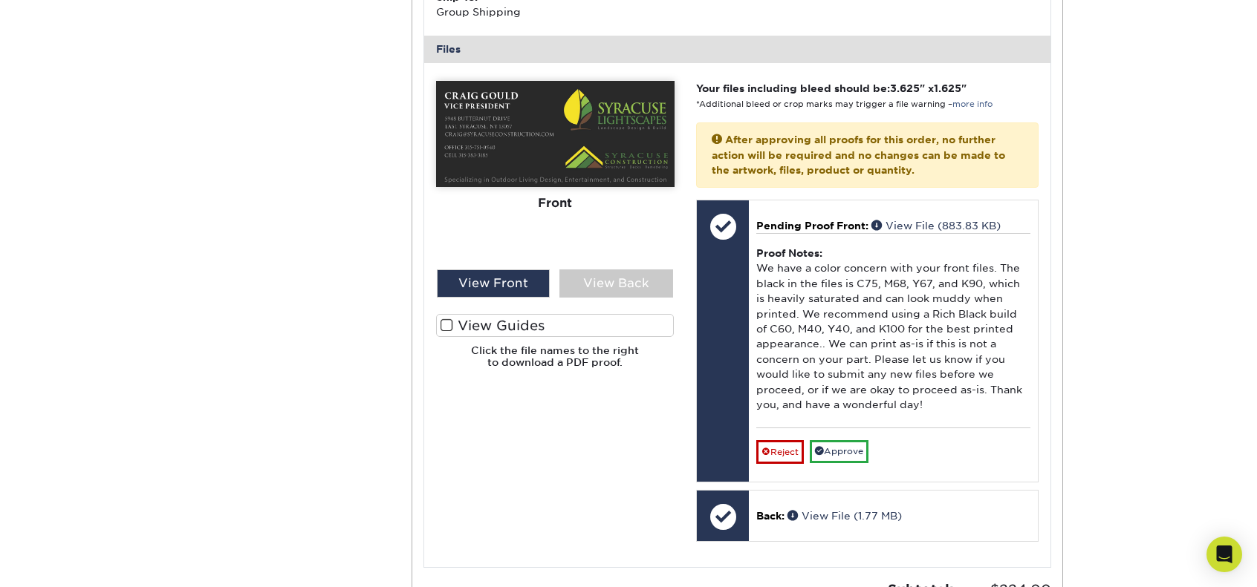
scroll to position [1349, 0]
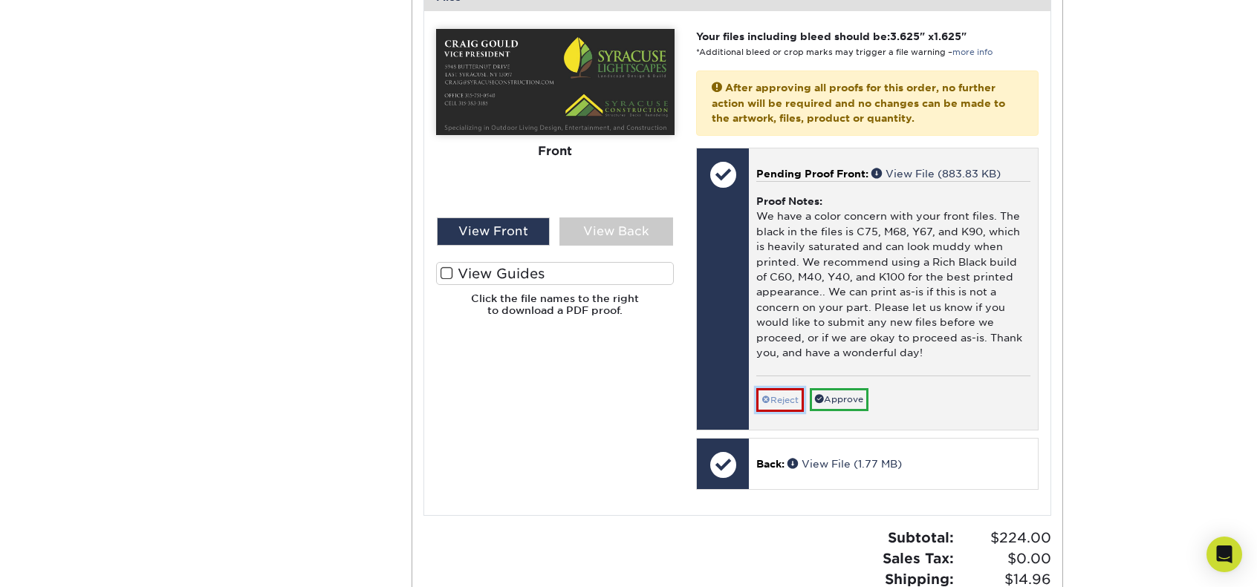
click at [795, 388] on link "Reject" at bounding box center [780, 400] width 48 height 24
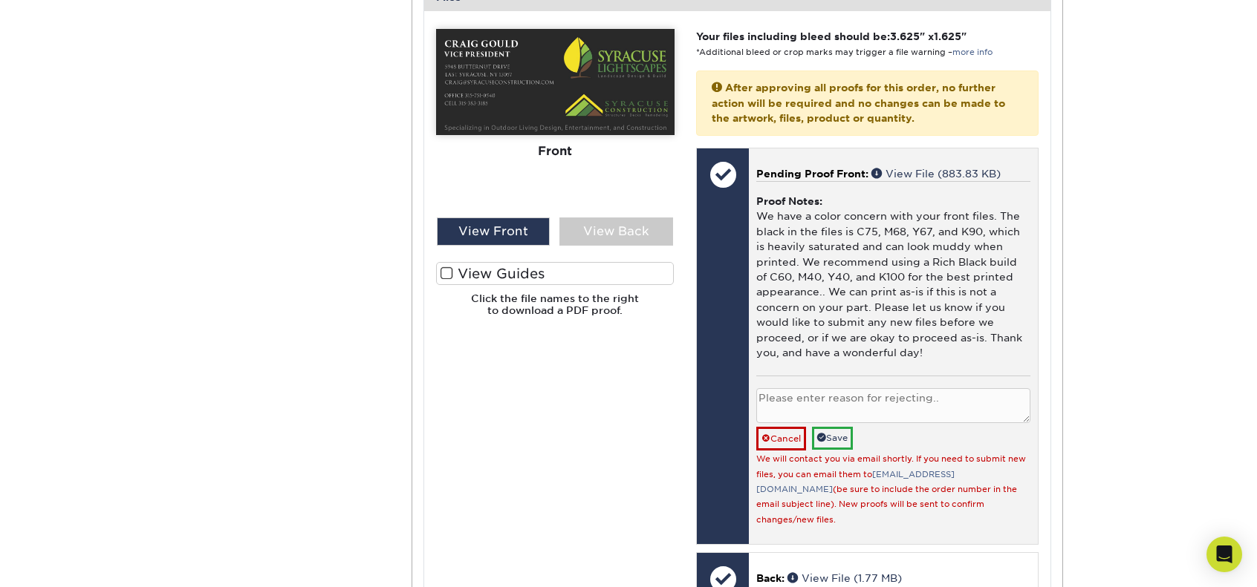
click at [795, 388] on textarea at bounding box center [893, 405] width 274 height 35
click at [846, 376] on div "Reject Approve Cancel Save We will contact you via email shortly. If you need t…" at bounding box center [893, 451] width 274 height 151
click at [844, 388] on textarea at bounding box center [893, 405] width 274 height 35
type textarea "I"
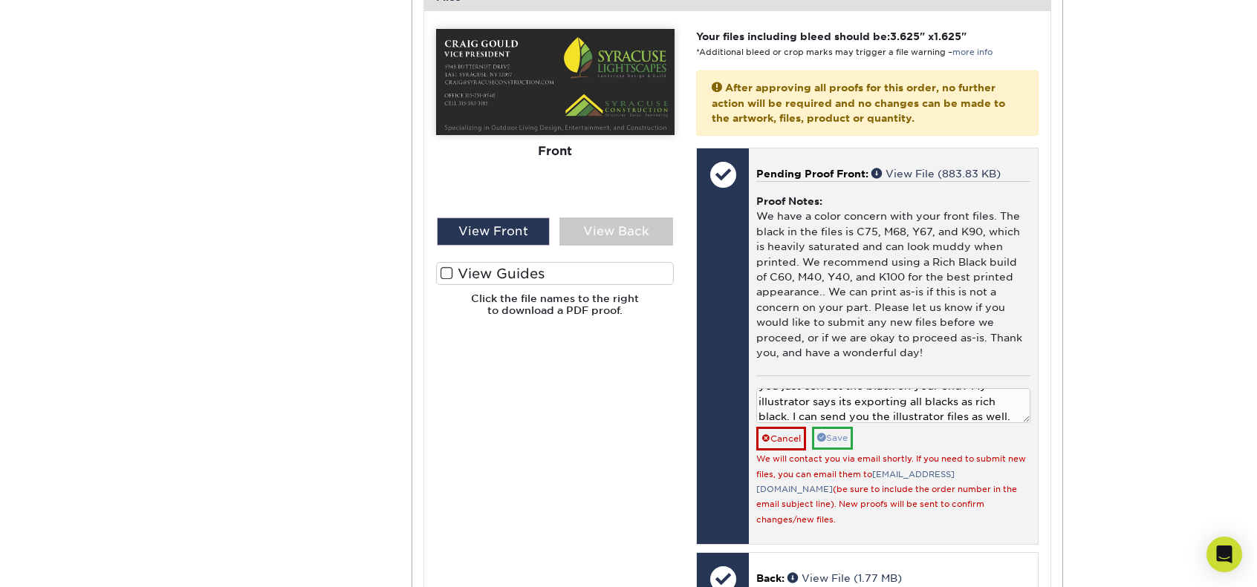
type textarea "Do you need me to send you a new version or can you just correct the black on y…"
click at [838, 430] on link "Save" at bounding box center [832, 438] width 41 height 23
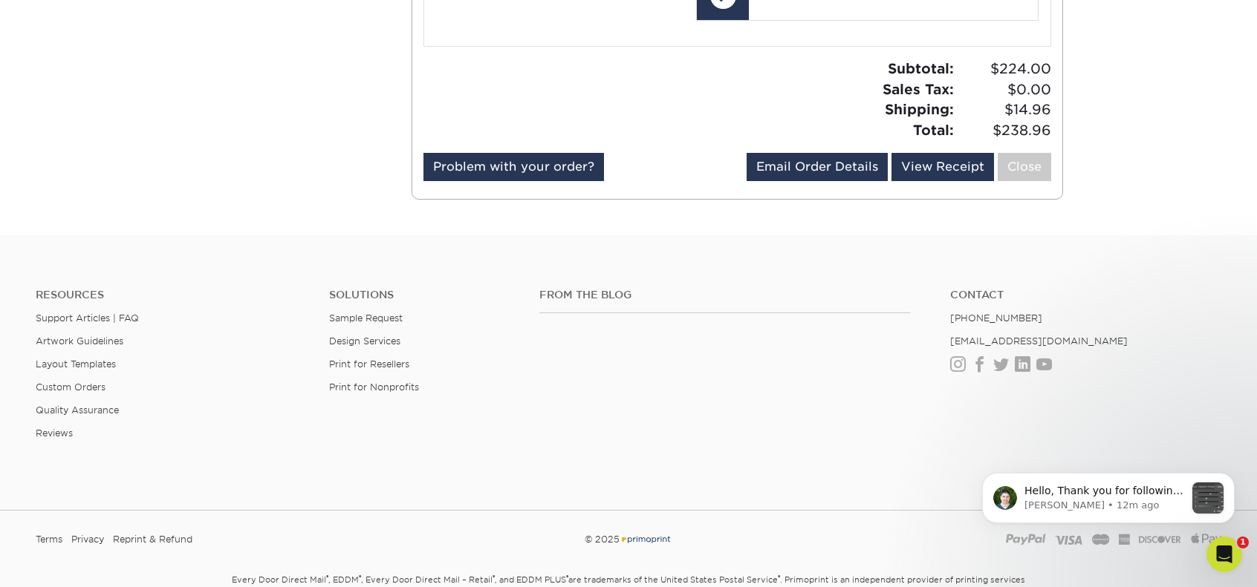
scroll to position [1943, 0]
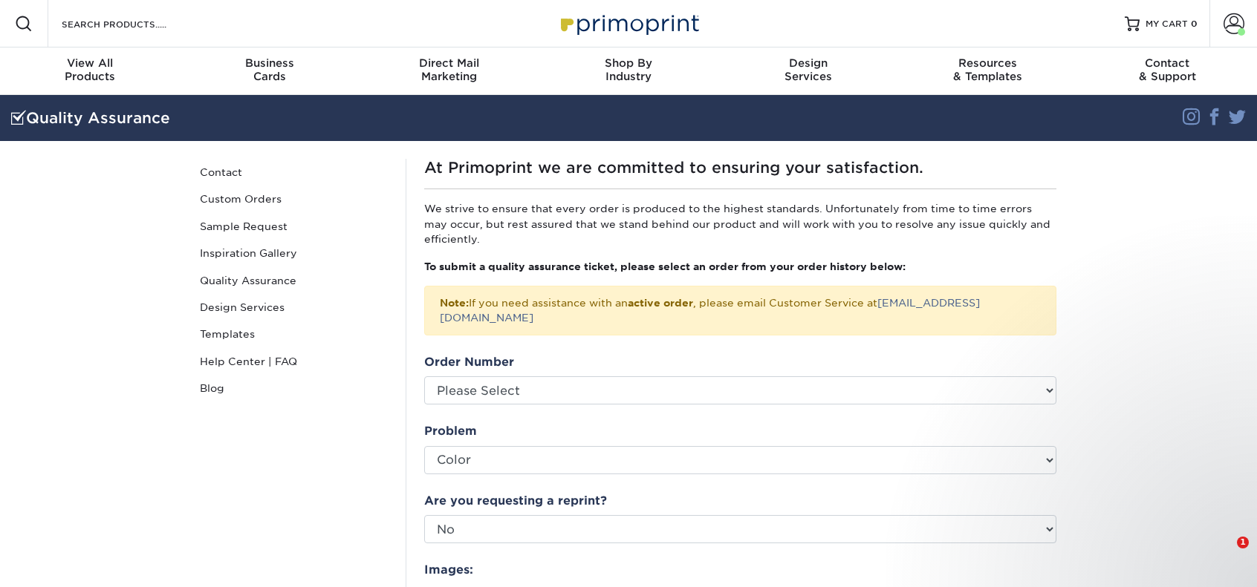
select select "Color"
select select "no"
